Goal: Task Accomplishment & Management: Manage account settings

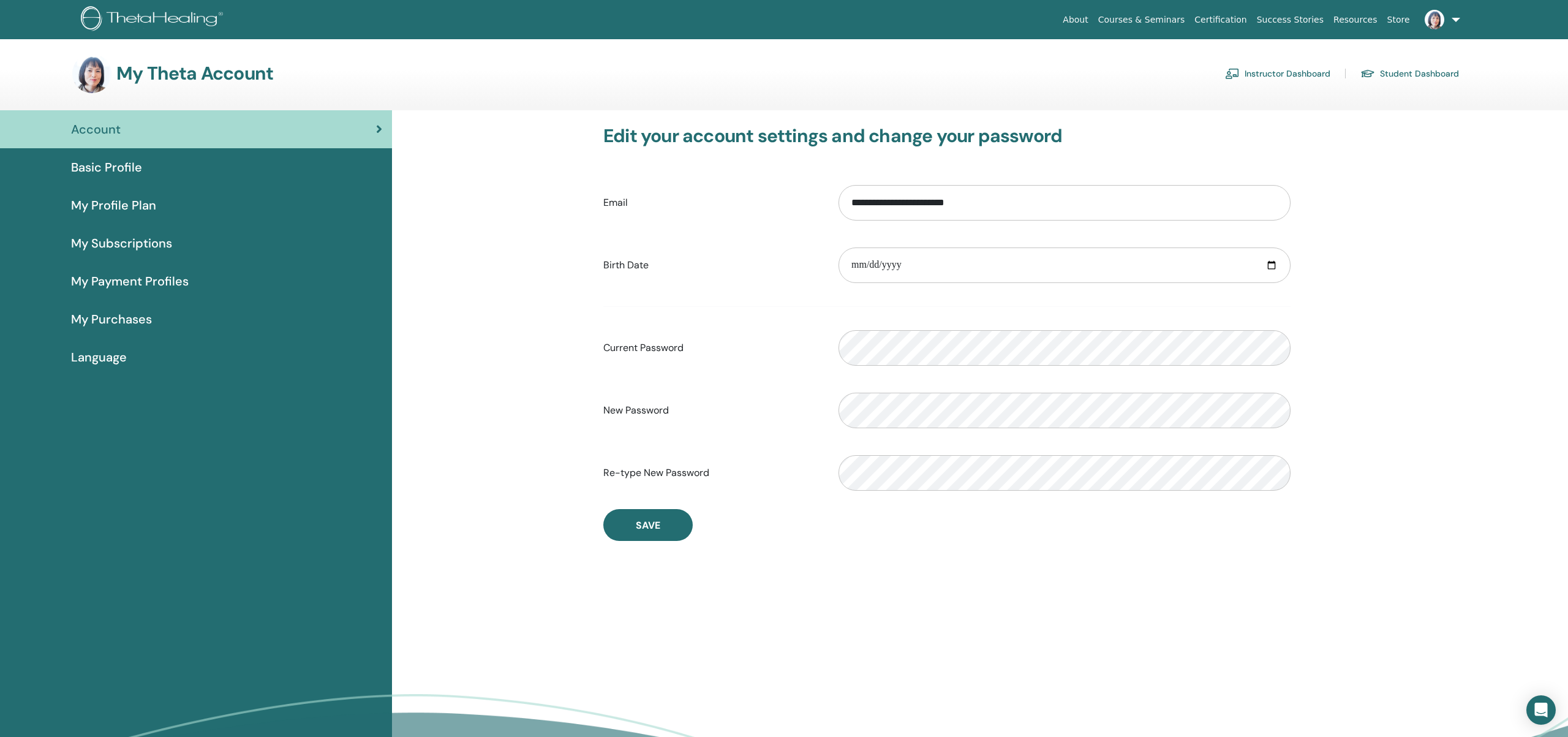
click at [1310, 70] on link "Instructor Dashboard" at bounding box center [1278, 73] width 105 height 19
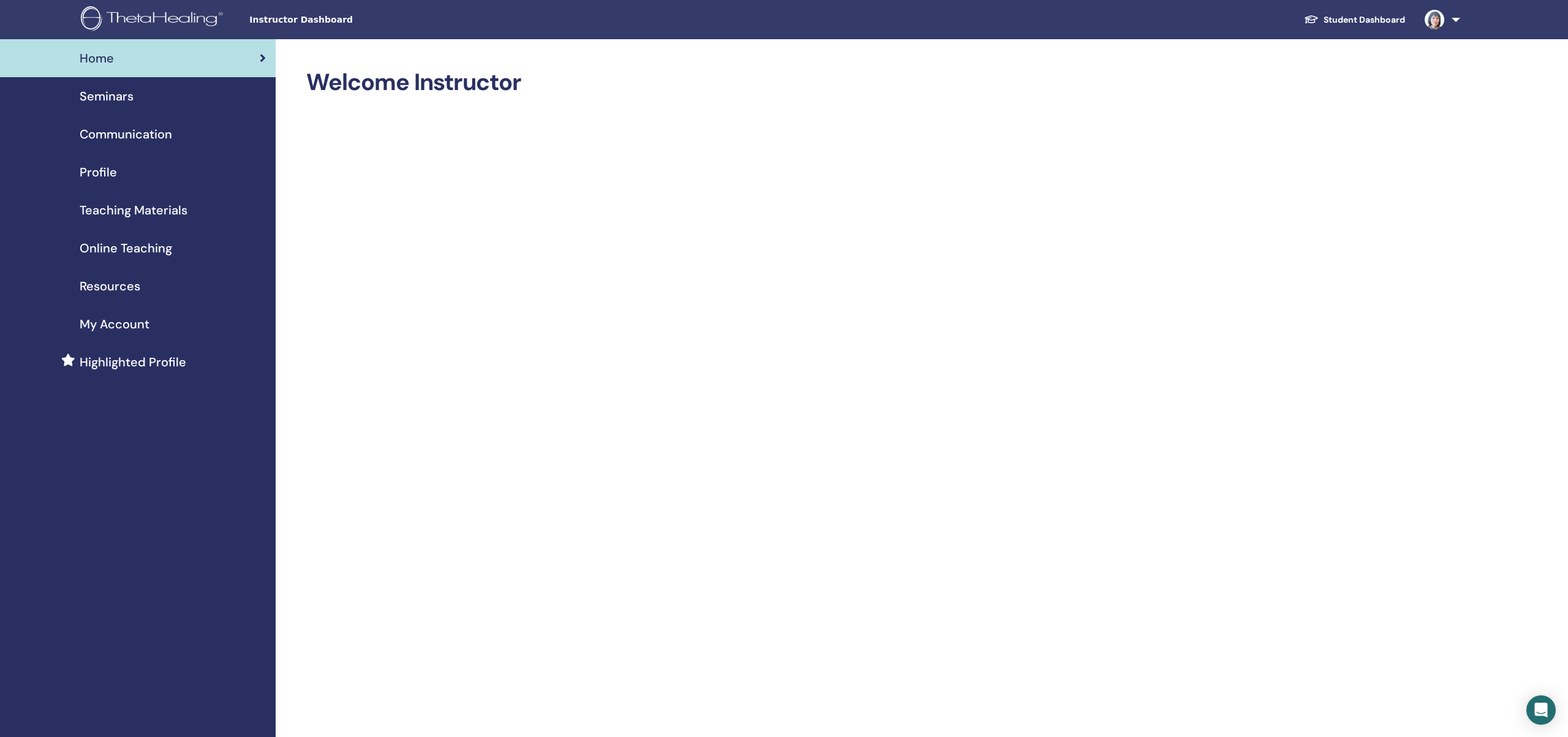
click at [119, 99] on span "Seminars" at bounding box center [107, 96] width 54 height 18
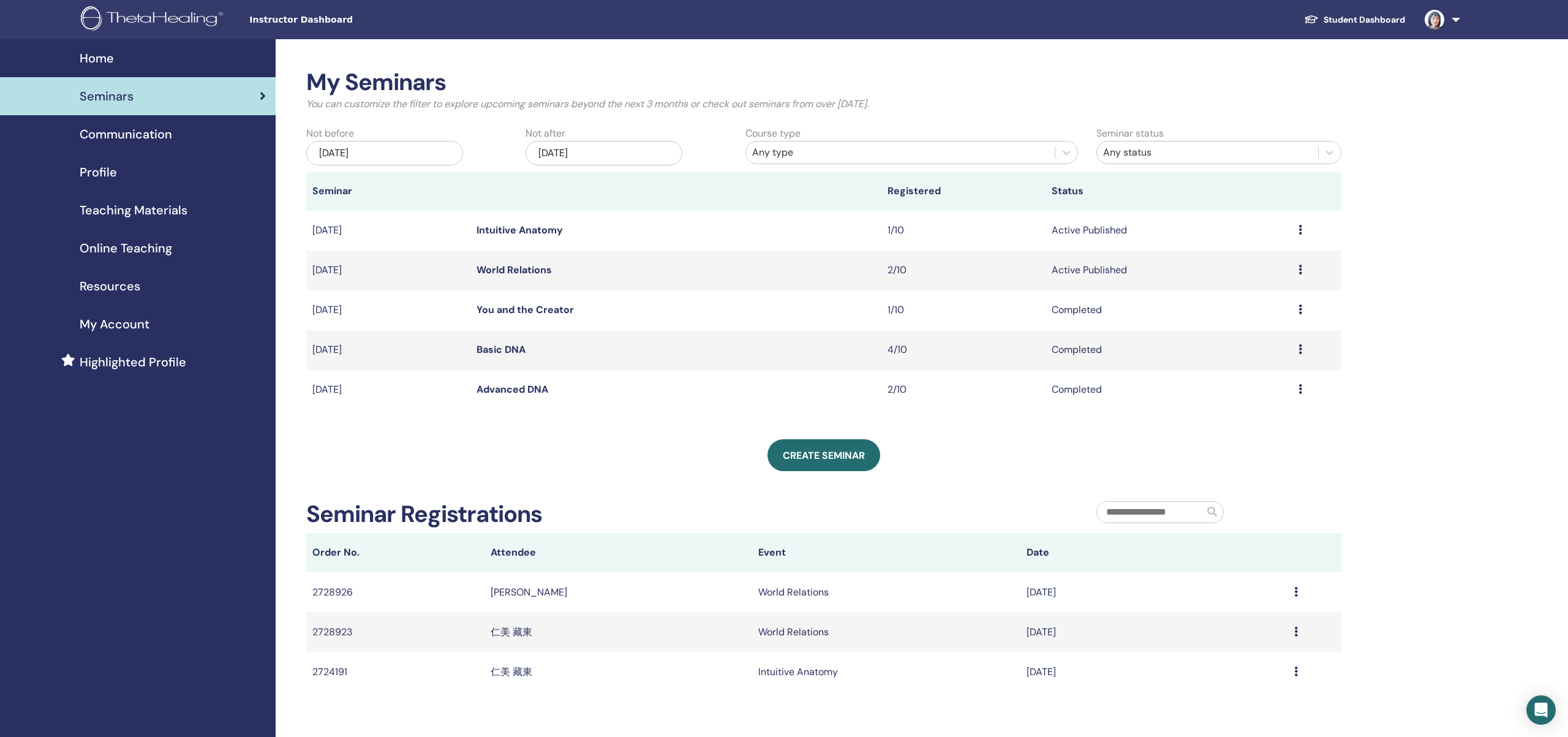
click at [1299, 267] on icon at bounding box center [1300, 270] width 3 height 10
click at [1239, 313] on link "Attendees" at bounding box center [1222, 313] width 46 height 13
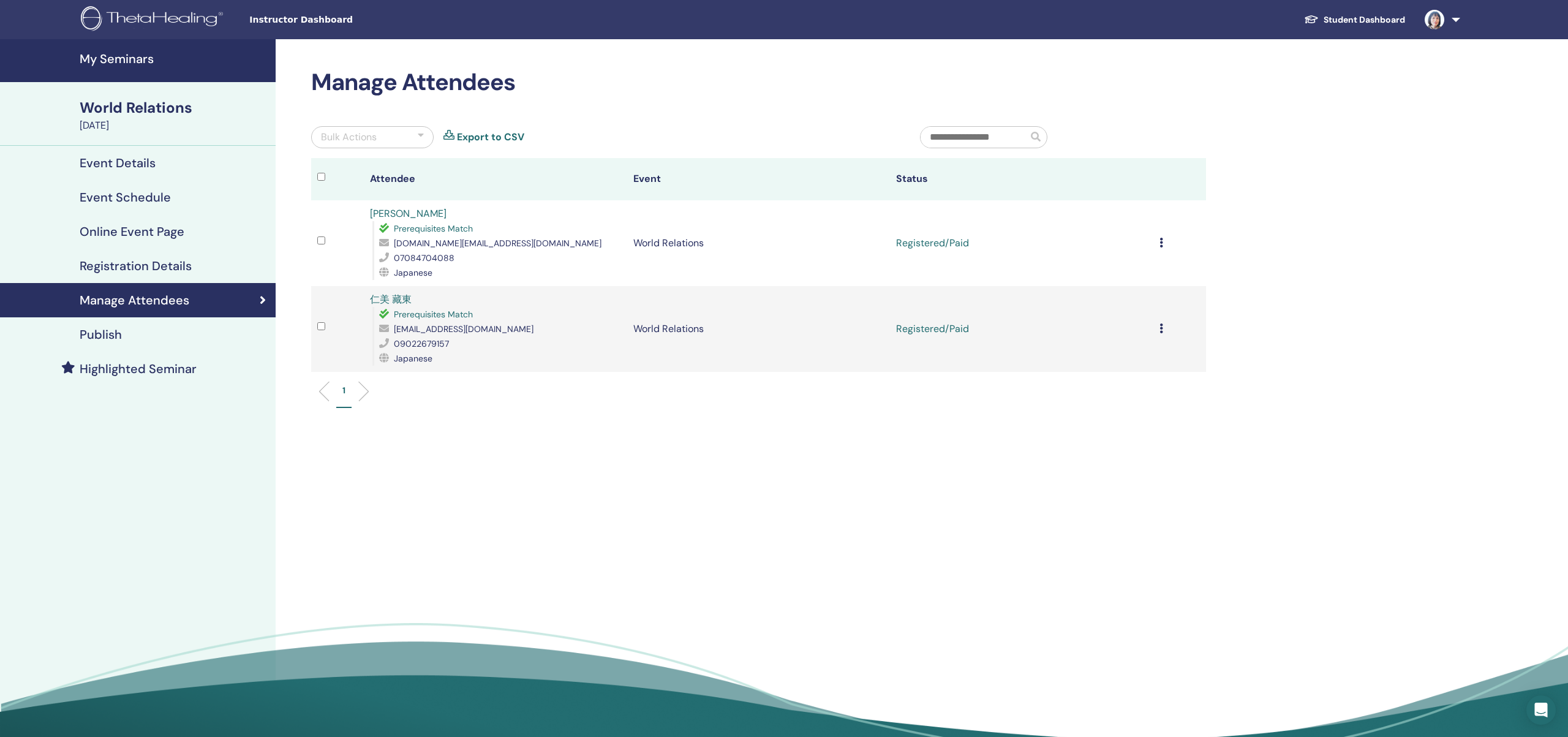
click at [1160, 239] on icon at bounding box center [1161, 242] width 3 height 10
click at [1112, 343] on p "Complete and Certify" at bounding box center [1097, 342] width 97 height 15
click at [1162, 329] on div "Cancel Registration Do not auto-certify Mark as Paid Mark as Unpaid Mark as Abs…" at bounding box center [1180, 329] width 40 height 15
click at [1096, 431] on p "Complete and Certify" at bounding box center [1100, 431] width 97 height 15
